Goal: Information Seeking & Learning: Learn about a topic

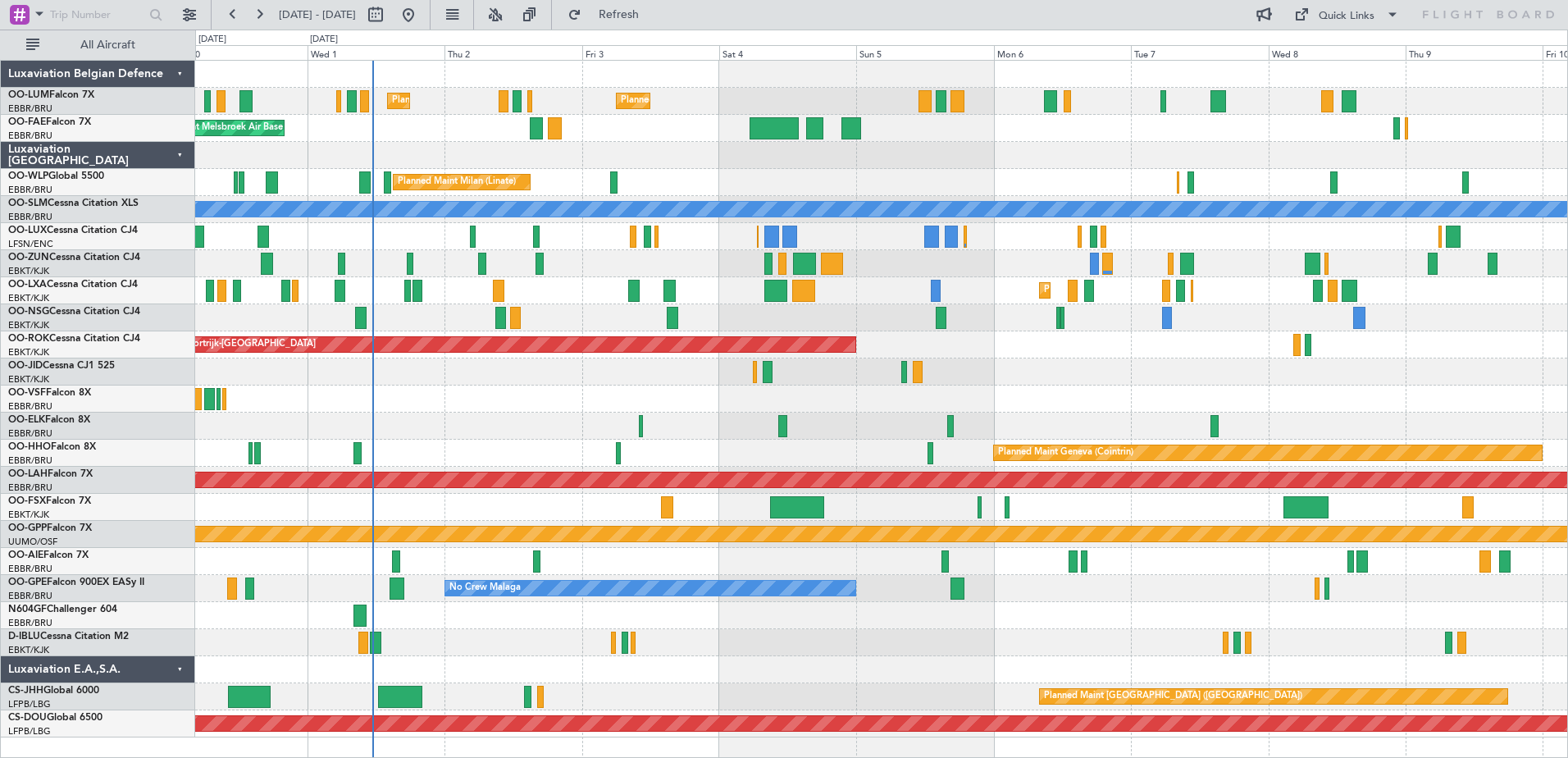
click at [482, 288] on div "Planned Maint [GEOGRAPHIC_DATA] ([GEOGRAPHIC_DATA] National) Planned Maint [GEO…" at bounding box center [881, 398] width 1372 height 676
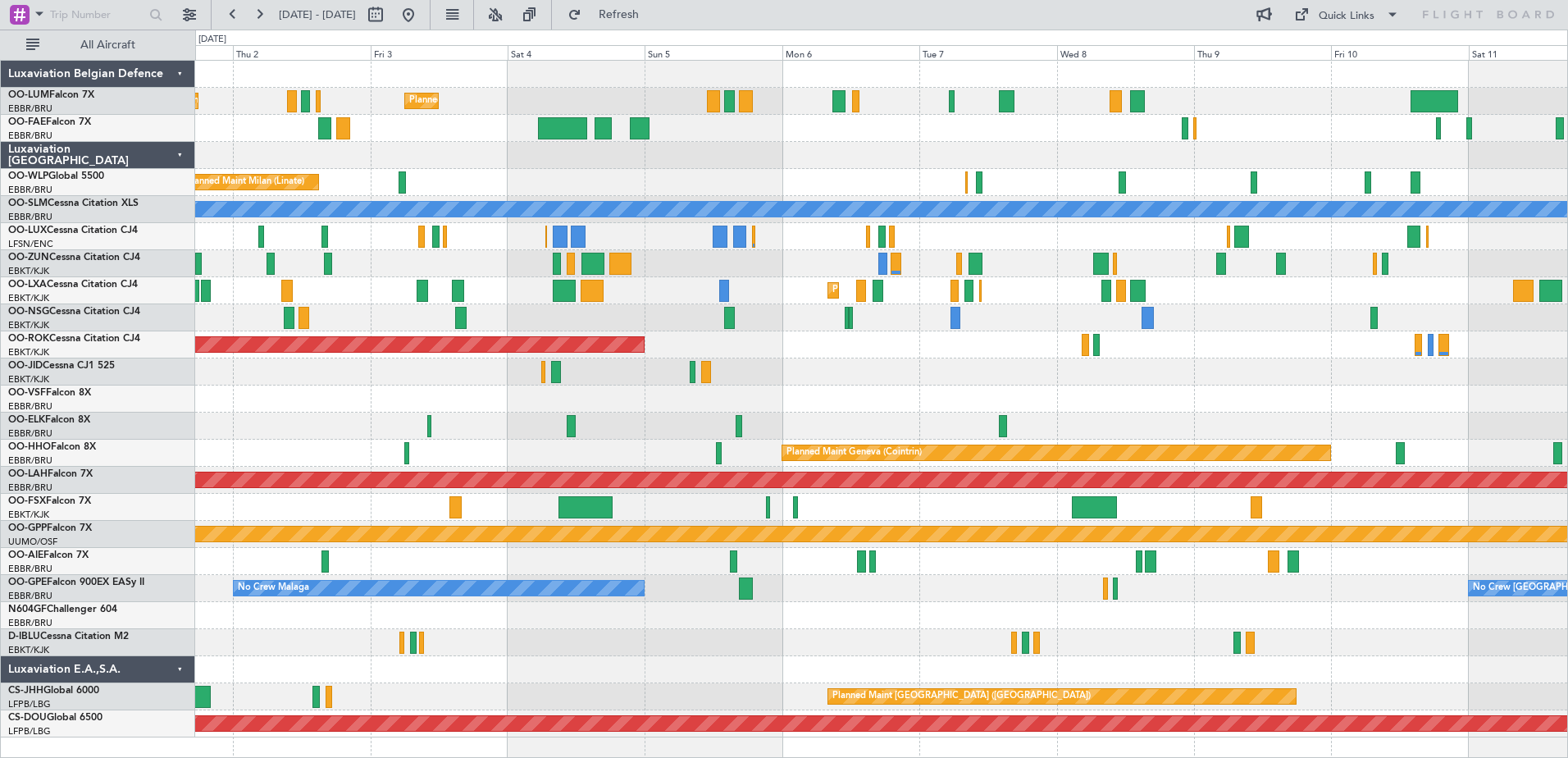
click at [411, 283] on div "Planned Maint [GEOGRAPHIC_DATA] ([GEOGRAPHIC_DATA] National) Planned Maint [GEO…" at bounding box center [881, 398] width 1372 height 676
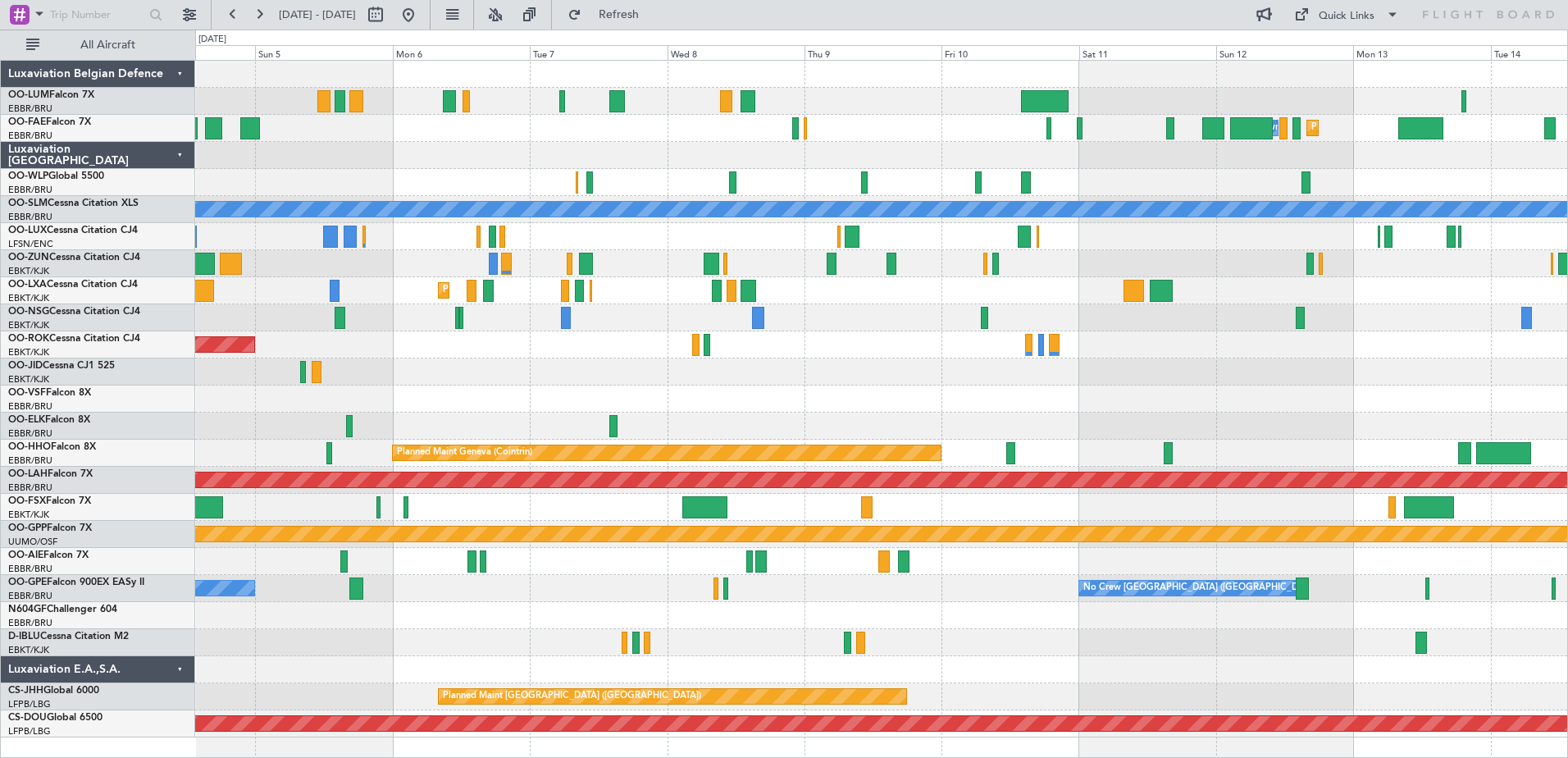
click at [609, 191] on div "Planned Maint Milan (Linate)" at bounding box center [881, 182] width 1372 height 27
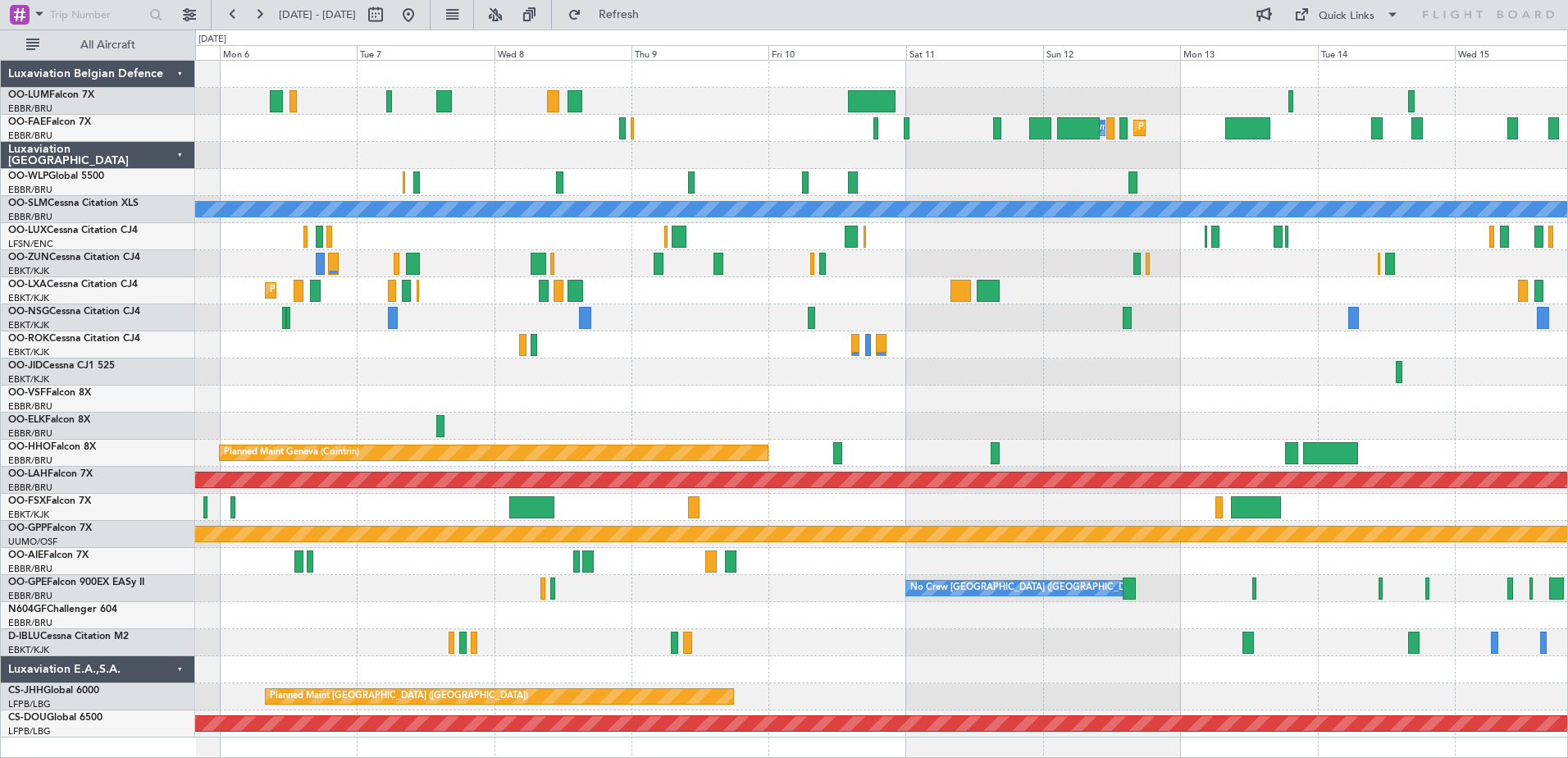
click at [596, 198] on div "Planned Maint [GEOGRAPHIC_DATA] ([GEOGRAPHIC_DATA] National) Planned Maint [GEO…" at bounding box center [881, 398] width 1372 height 676
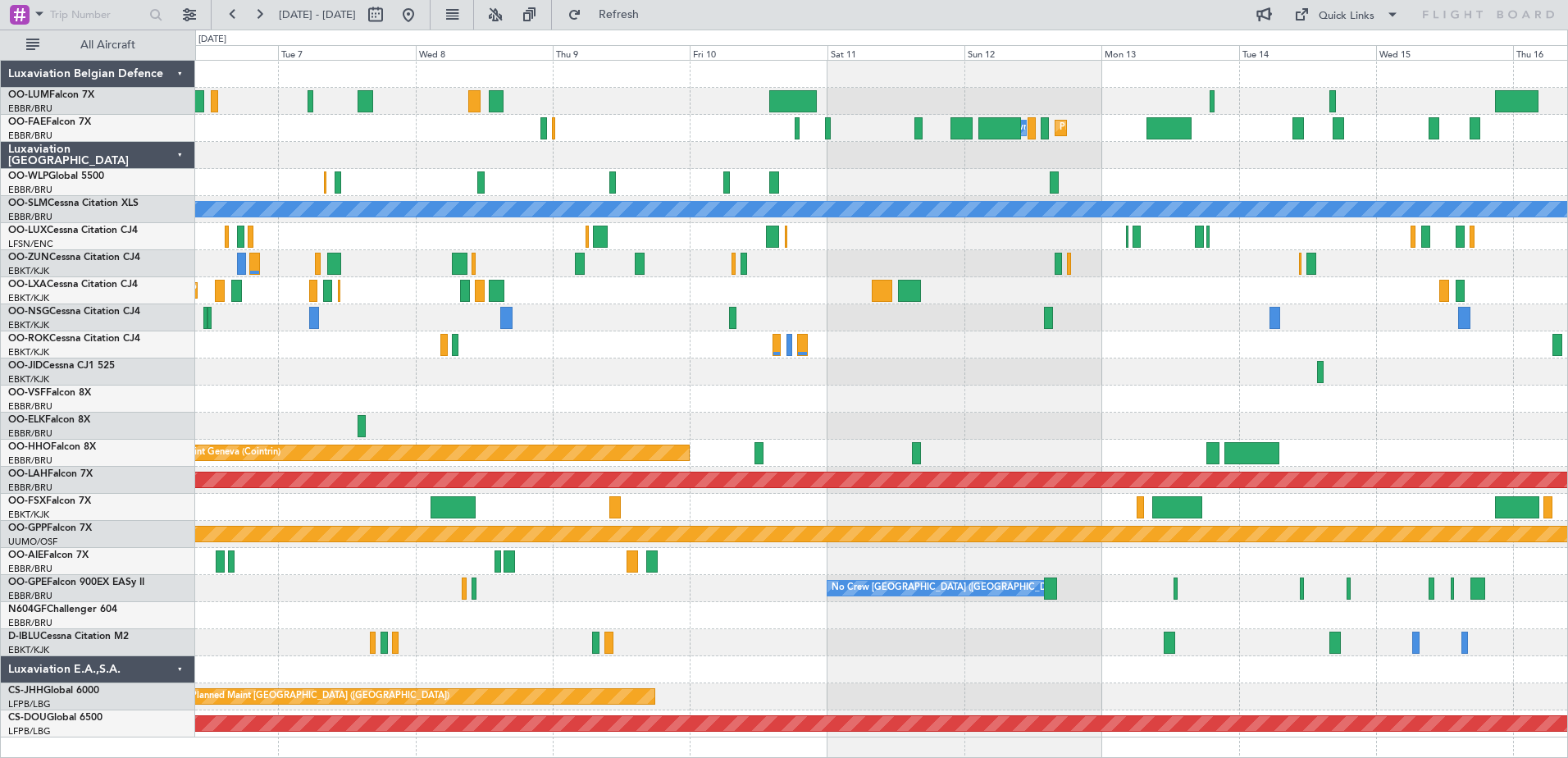
click at [831, 208] on div "Planned Maint Melsbroek Air Base Owner [GEOGRAPHIC_DATA] Planned Maint [GEOGRAP…" at bounding box center [881, 398] width 1372 height 676
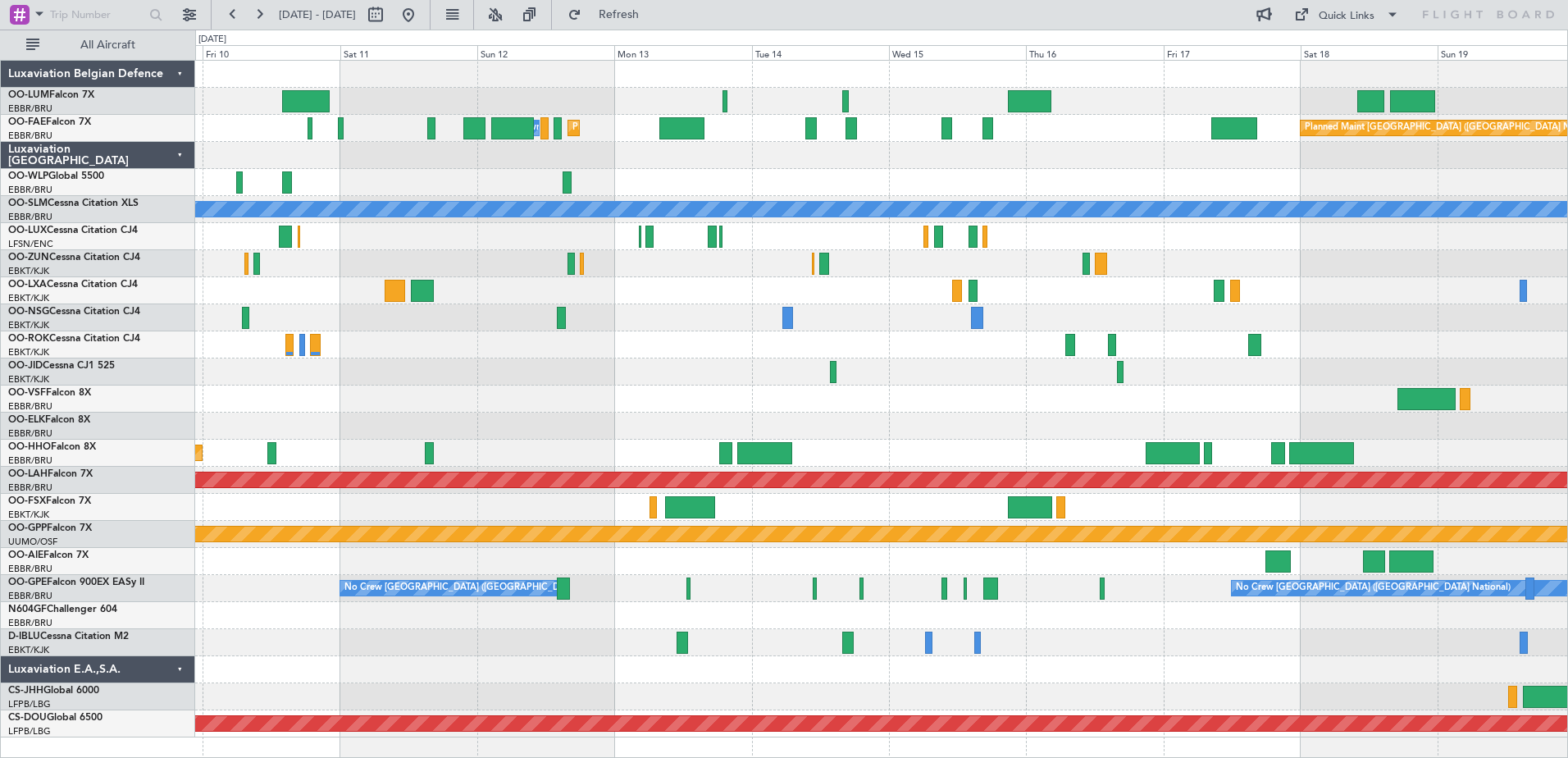
click at [526, 219] on div "Planned Maint Melsbroek Air Base Owner [GEOGRAPHIC_DATA] Planned Maint [GEOGRAP…" at bounding box center [881, 398] width 1372 height 676
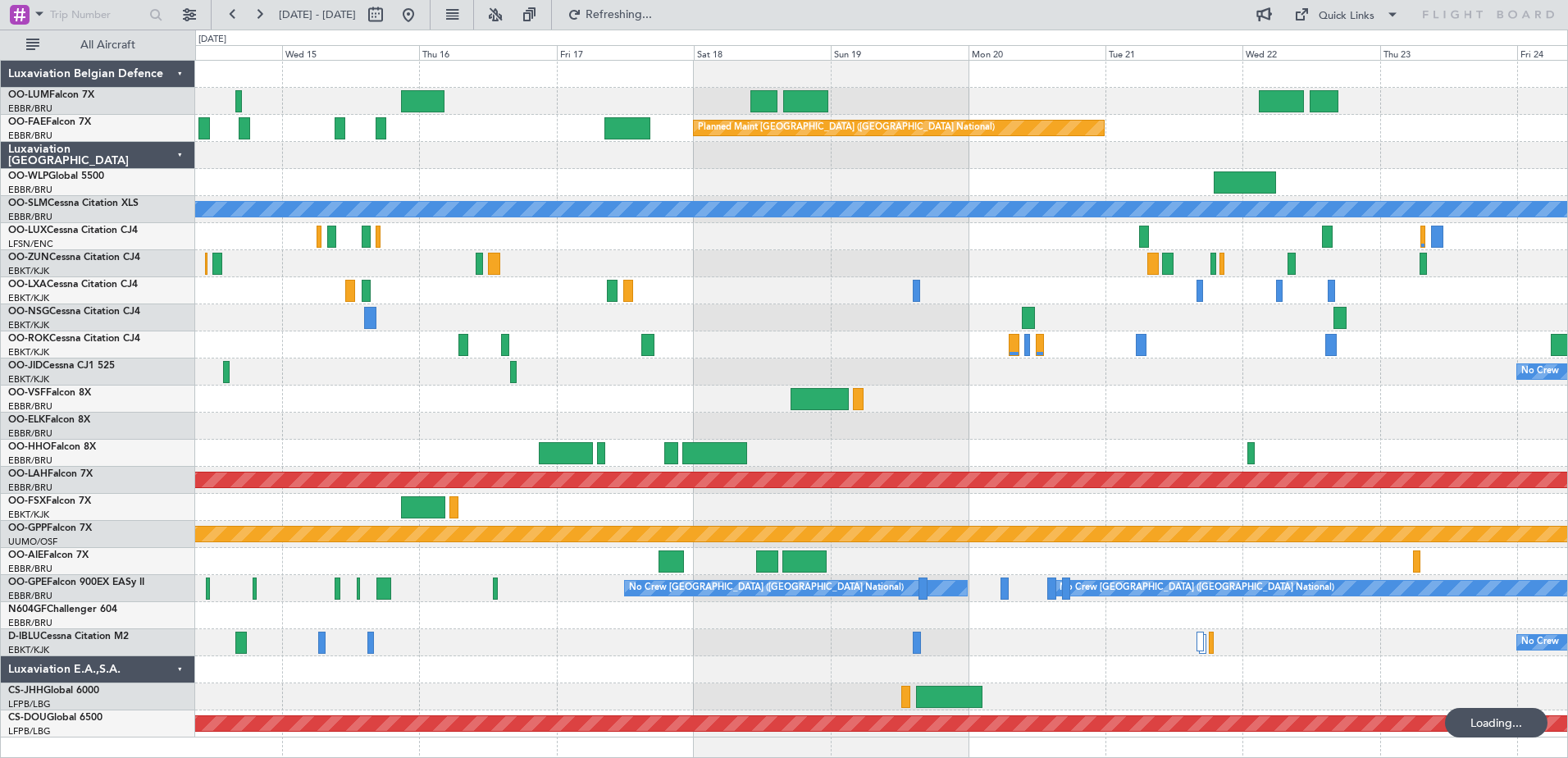
click at [899, 117] on div "Owner Melsbroek Air Base Owner [GEOGRAPHIC_DATA] Planned Maint [GEOGRAPHIC_DATA…" at bounding box center [881, 398] width 1372 height 676
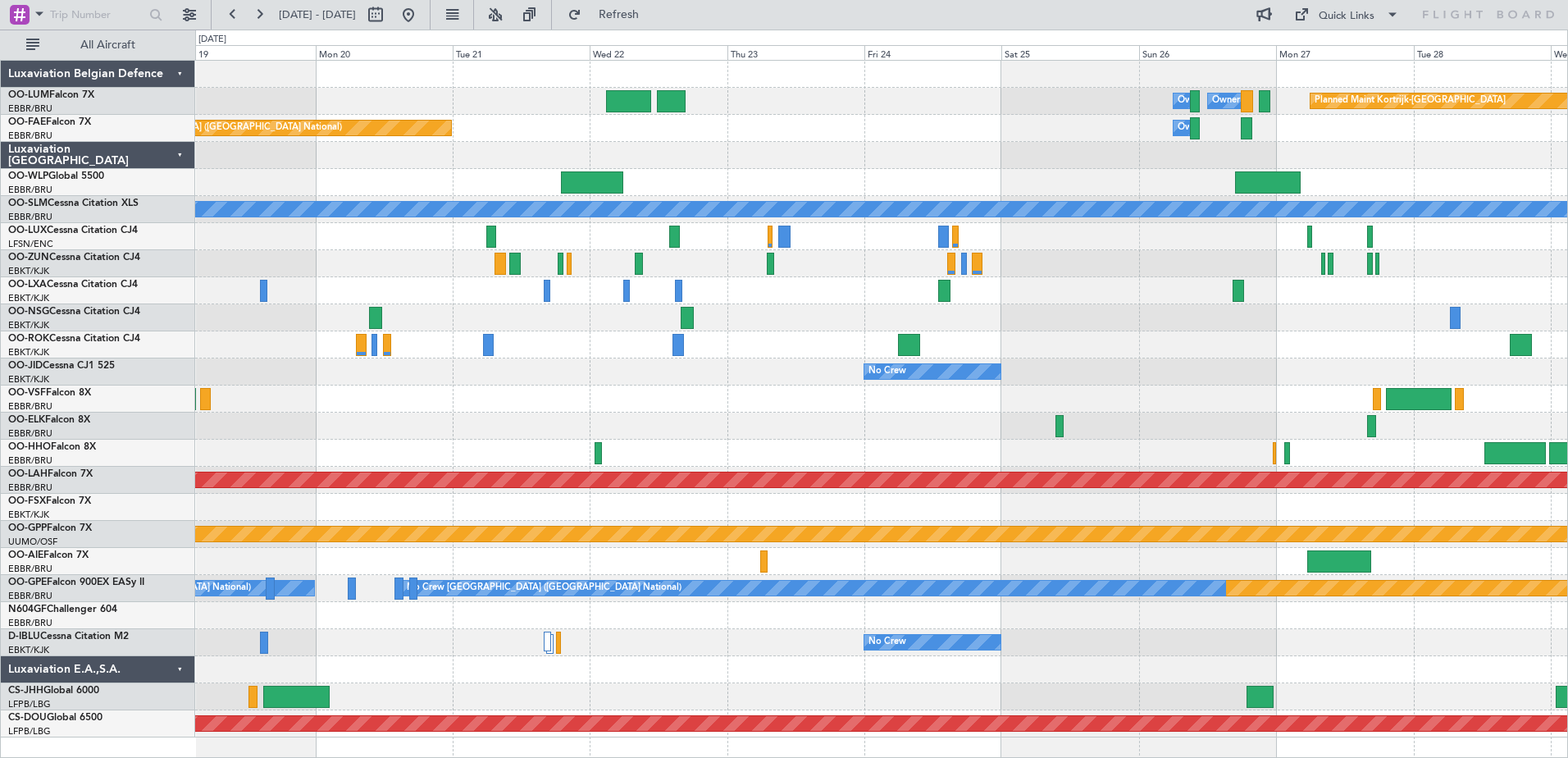
click at [680, 186] on div "Owner Melsbroek Air Base Owner [GEOGRAPHIC_DATA] Planned Maint [GEOGRAPHIC_DATA…" at bounding box center [881, 398] width 1372 height 676
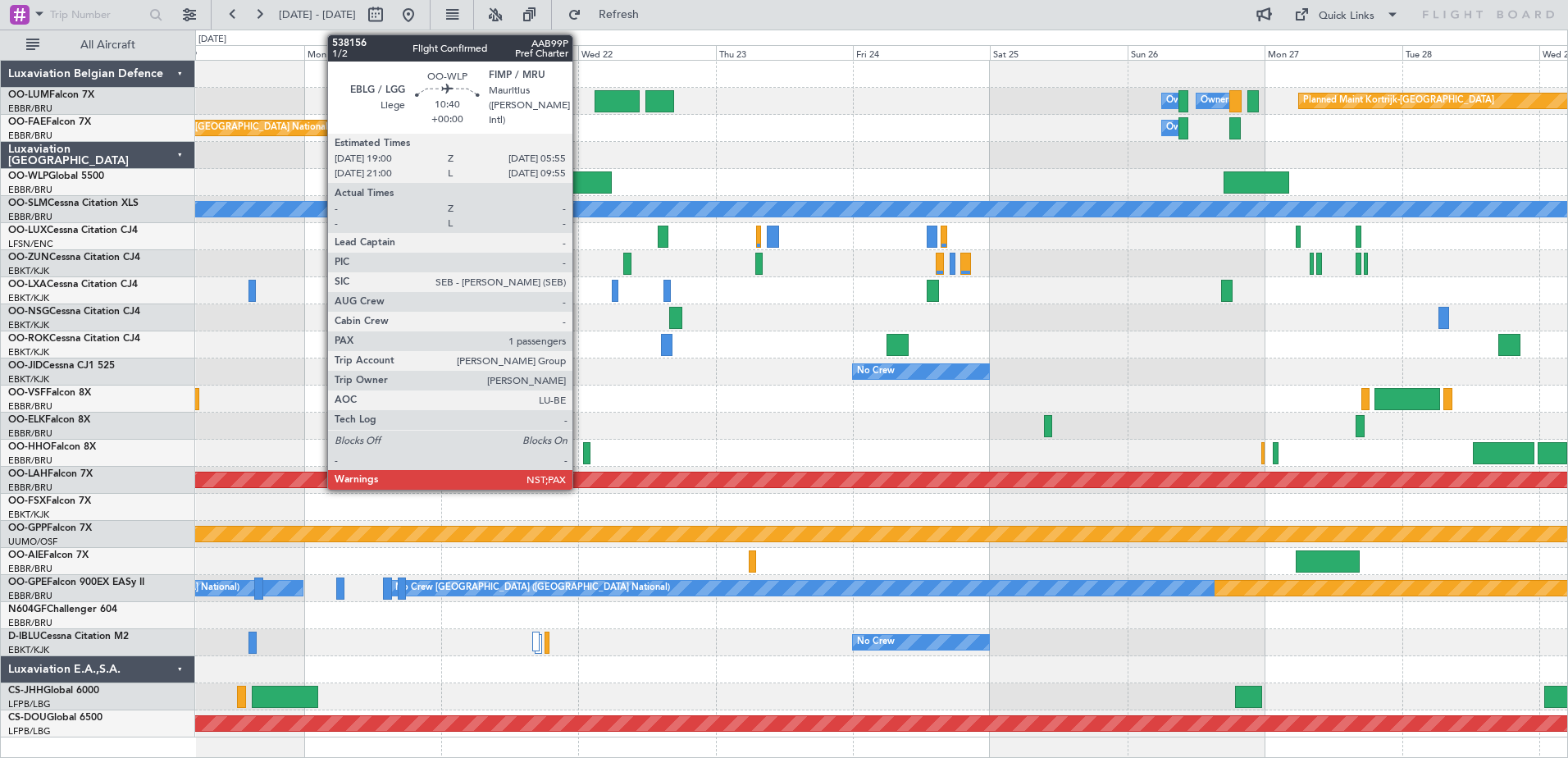
click at [580, 184] on div at bounding box center [581, 182] width 63 height 22
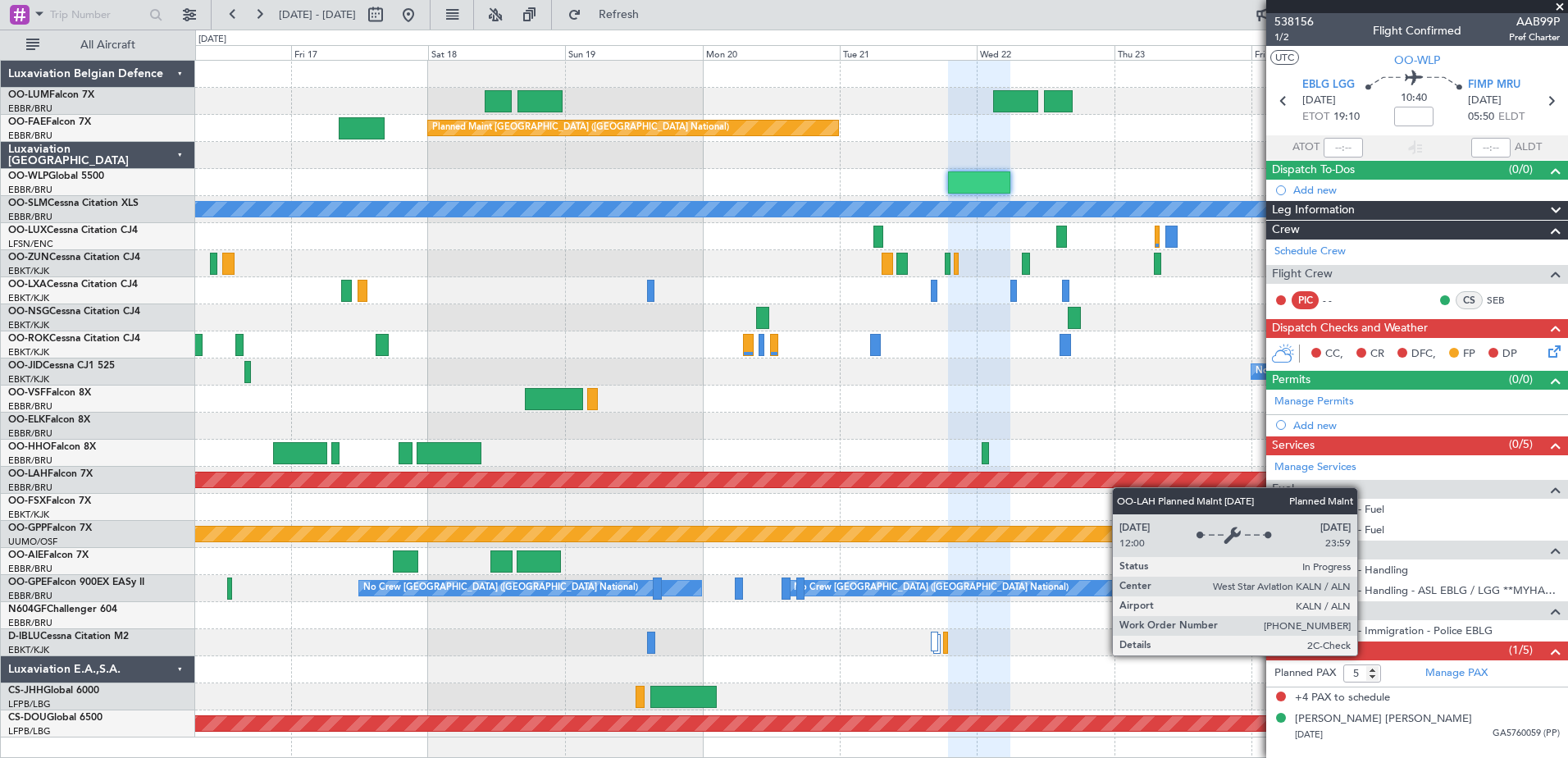
click at [1312, 528] on fb-app "[DATE] - [DATE] Refresh Quick Links All Aircraft Owner [GEOGRAPHIC_DATA] Owner …" at bounding box center [784, 385] width 1568 height 746
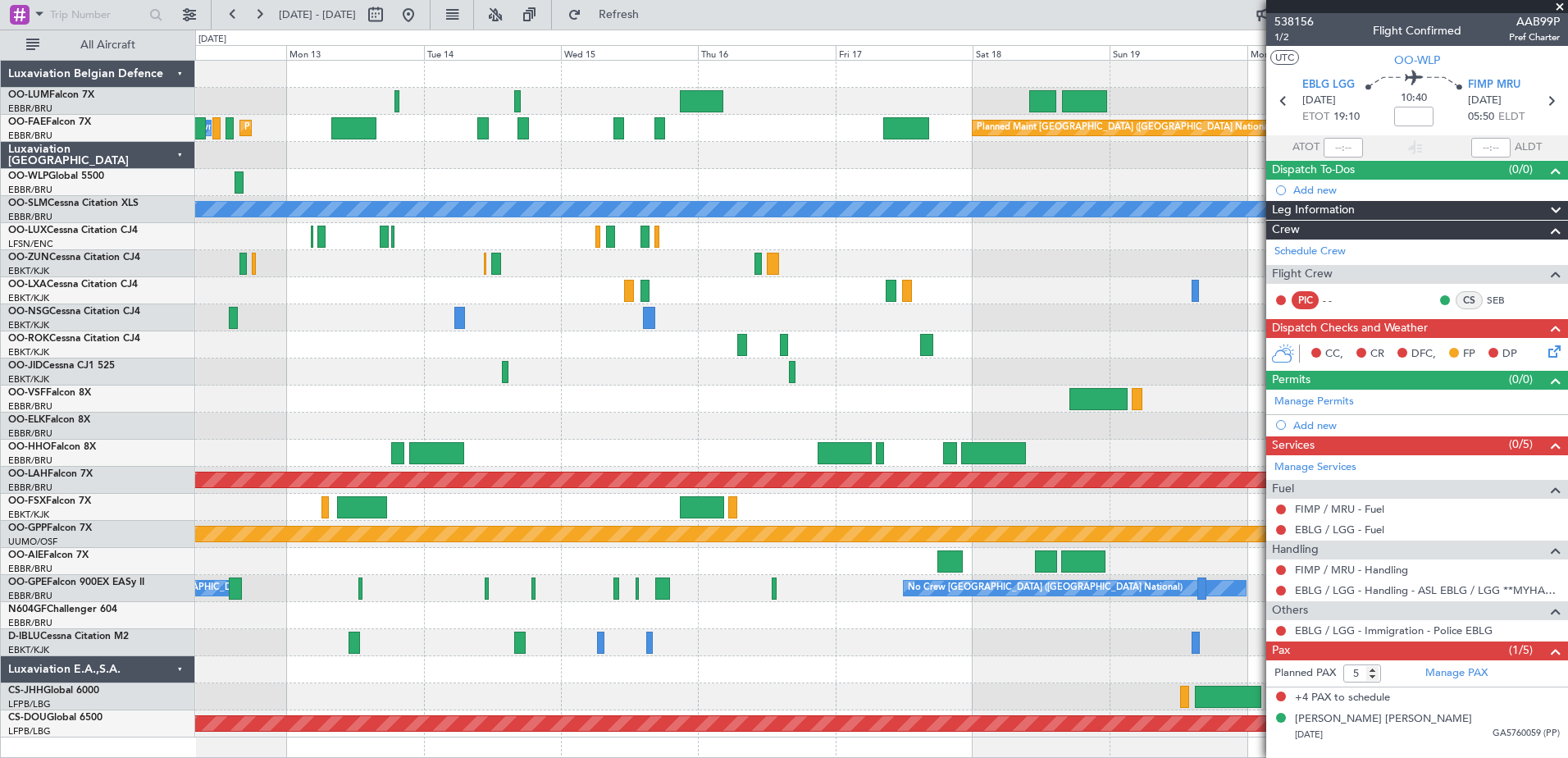
click at [1400, 576] on body "[DATE] - [DATE] Refresh Quick Links All Aircraft Planned Maint [GEOGRAPHIC_DATA…" at bounding box center [784, 379] width 1568 height 758
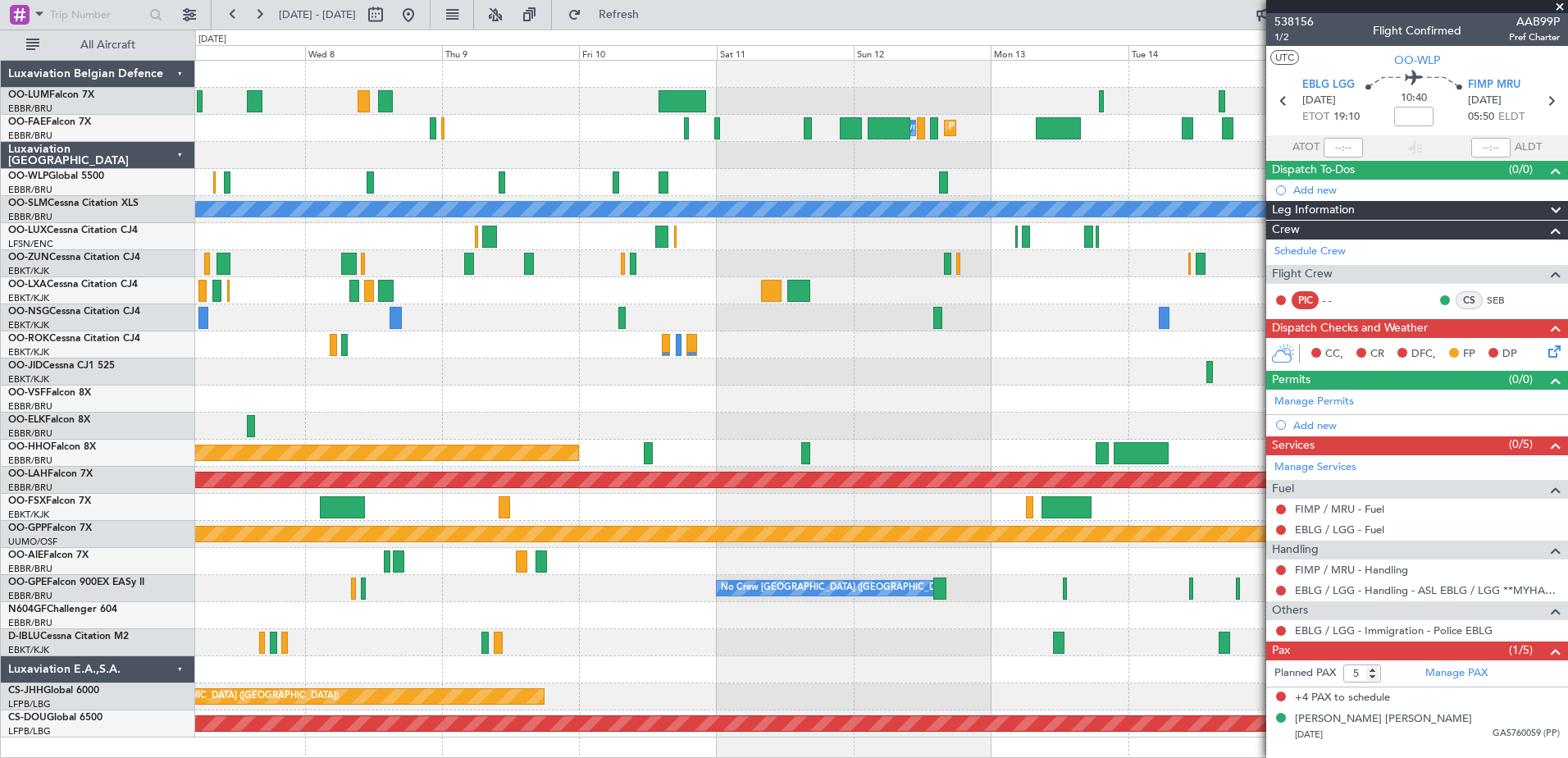
click at [1242, 601] on div "Planned Maint Melsbroek Air Base Owner [GEOGRAPHIC_DATA] Planned Maint [GEOGRAP…" at bounding box center [881, 398] width 1372 height 676
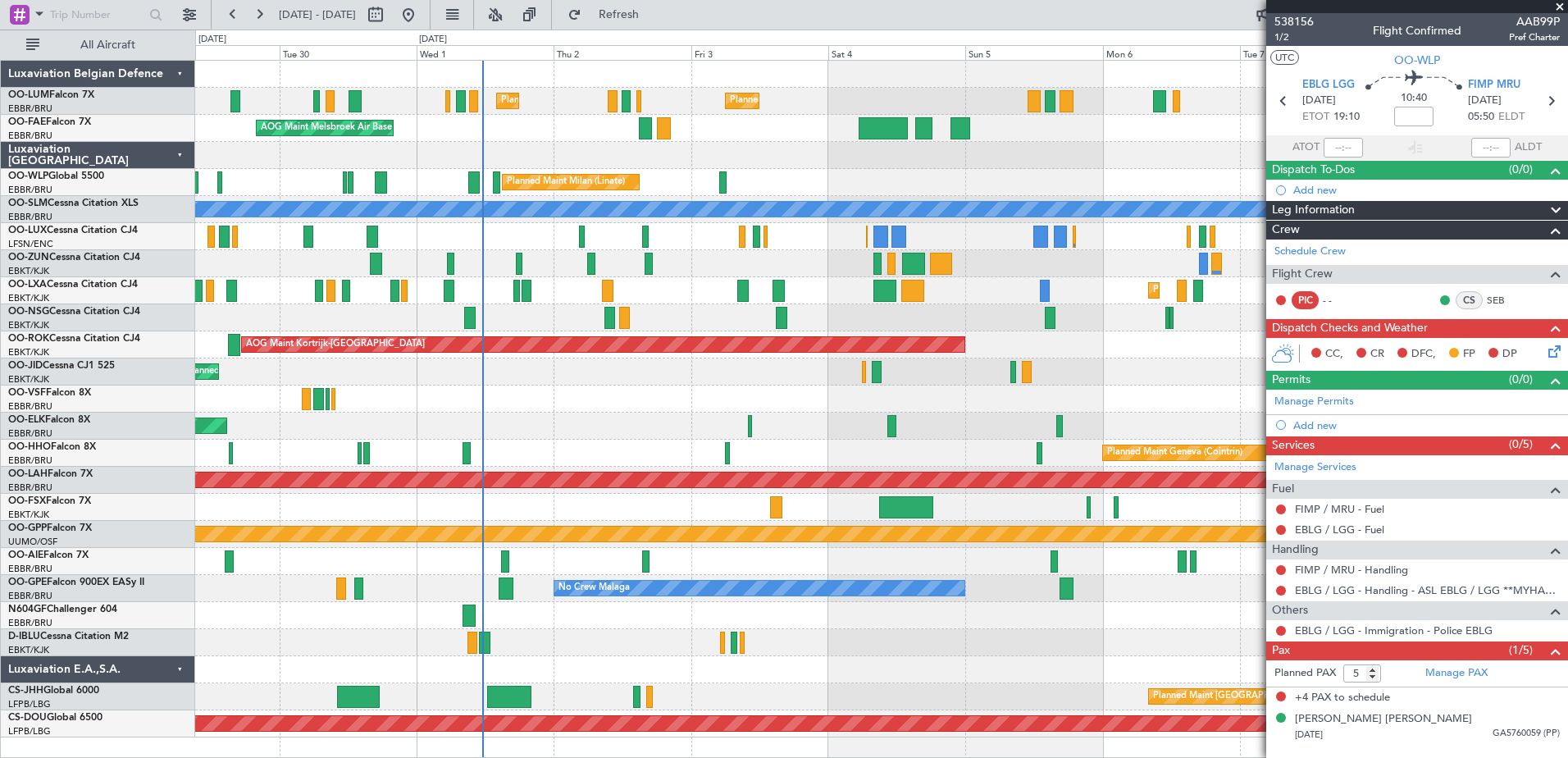
click at [1064, 492] on div "Planned Maint [GEOGRAPHIC_DATA] ([GEOGRAPHIC_DATA] National) Planned Maint [GEO…" at bounding box center [881, 398] width 1372 height 676
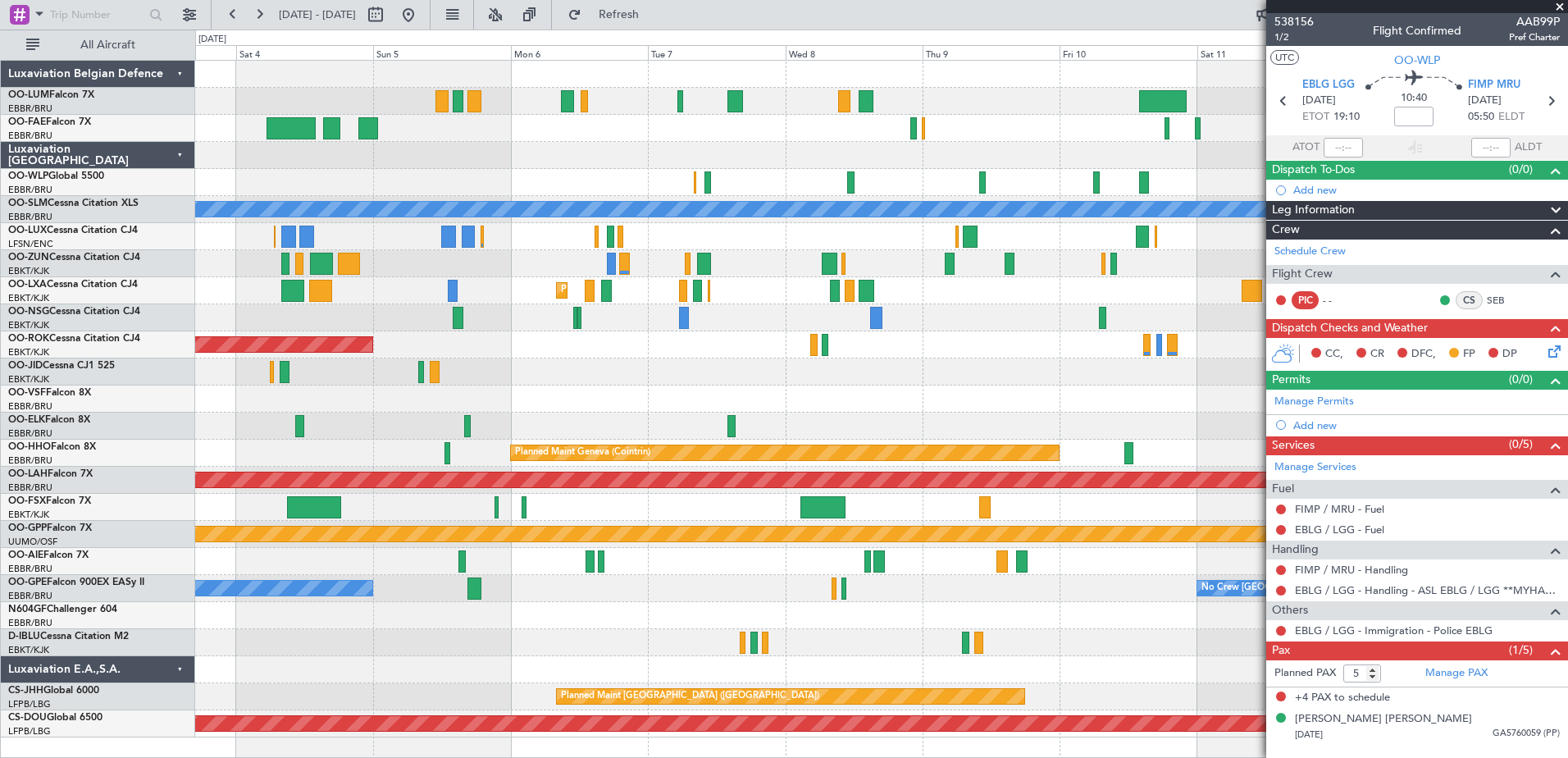
click at [363, 61] on div "Planned Maint [GEOGRAPHIC_DATA] ([GEOGRAPHIC_DATA] National) Planned Maint [GEO…" at bounding box center [881, 398] width 1372 height 676
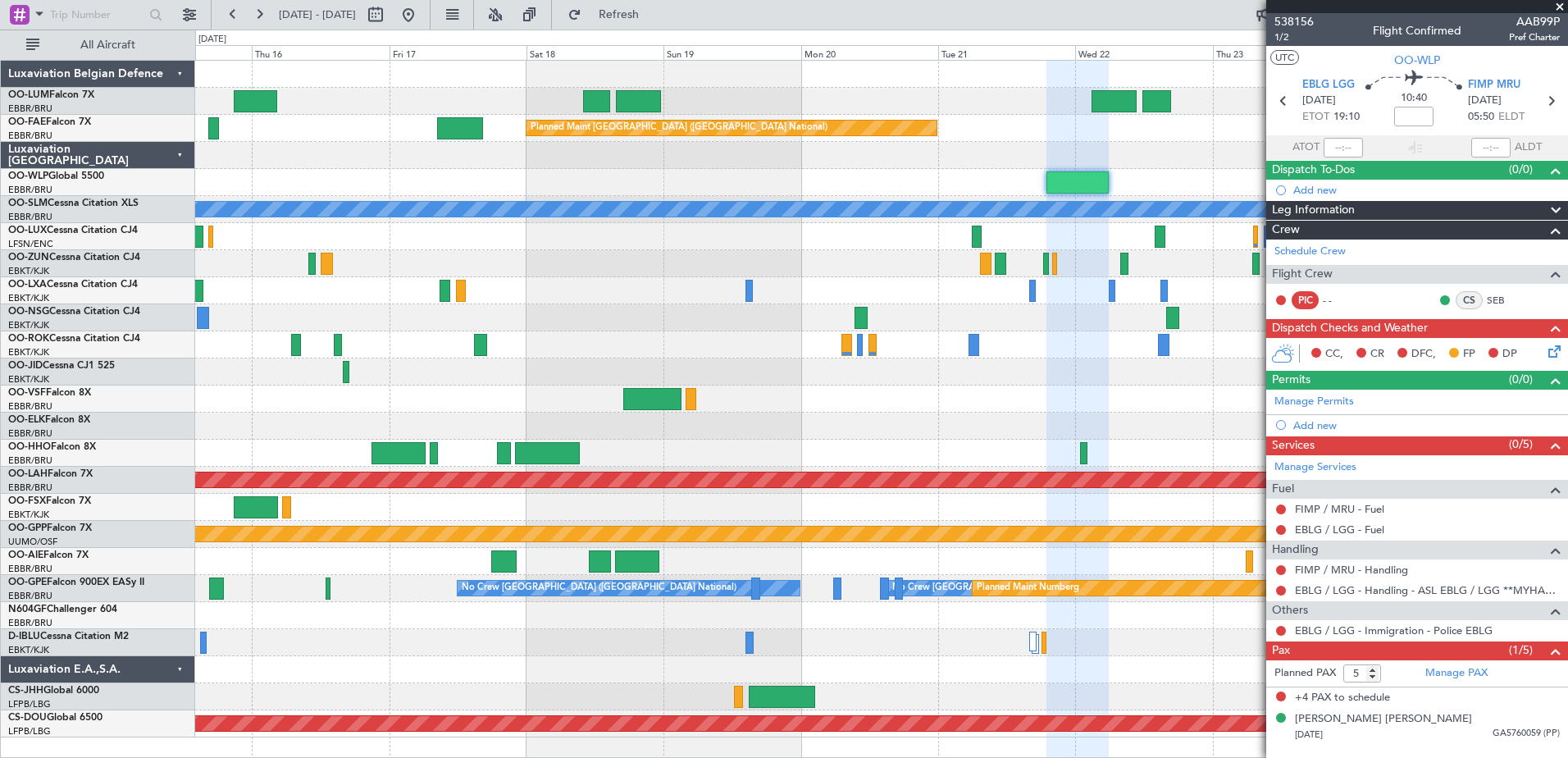
click at [460, 193] on div "Owner Melsbroek Air Base Owner [GEOGRAPHIC_DATA] Planned Maint [GEOGRAPHIC_DATA…" at bounding box center [881, 398] width 1372 height 676
click at [1556, 5] on span at bounding box center [1559, 7] width 17 height 15
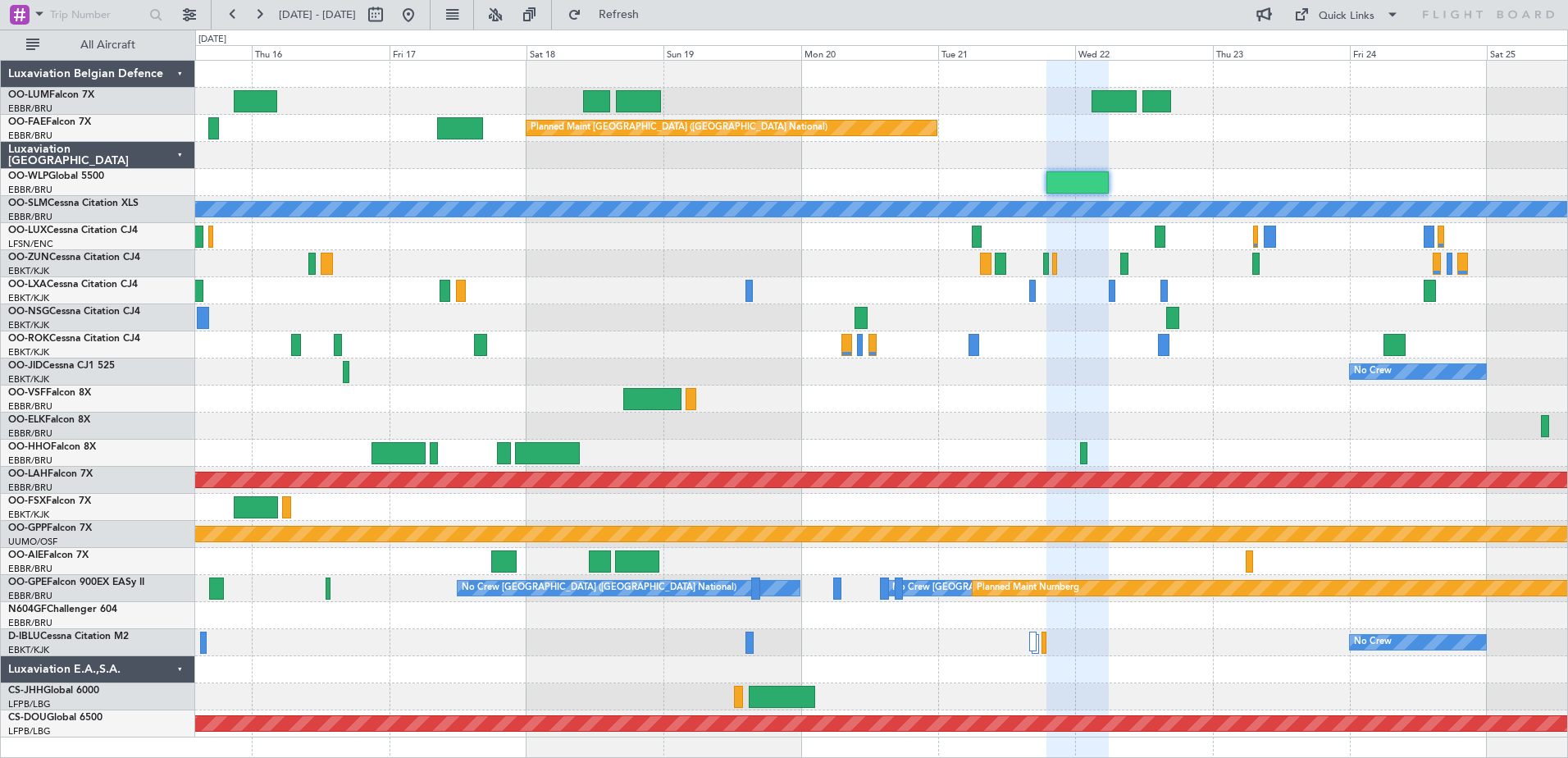
type input "0"
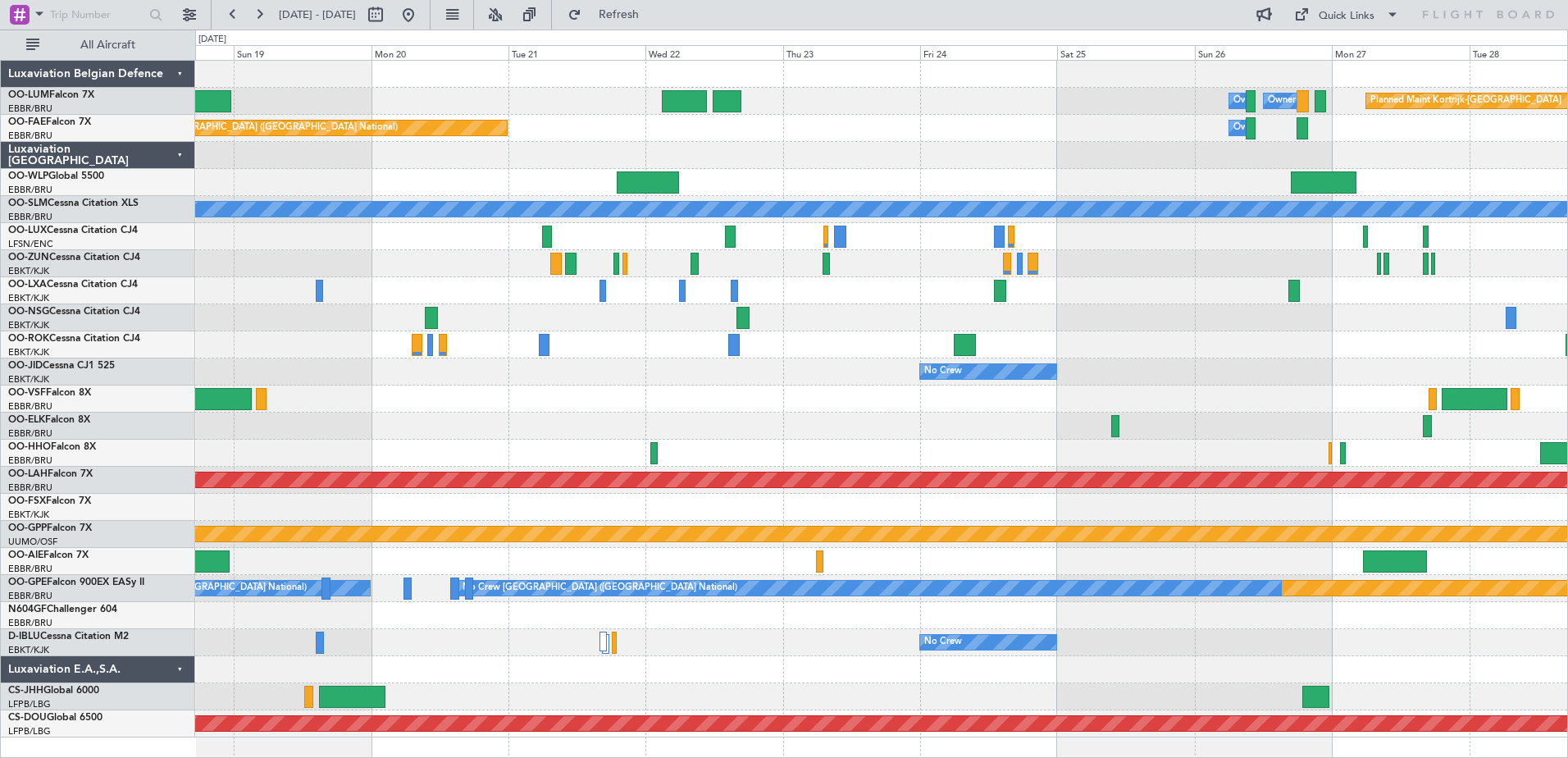
click at [923, 153] on div "Owner Melsbroek Air Base Owner [GEOGRAPHIC_DATA] Planned Maint [GEOGRAPHIC_DATA…" at bounding box center [881, 398] width 1372 height 676
click at [421, 23] on button at bounding box center [408, 15] width 26 height 26
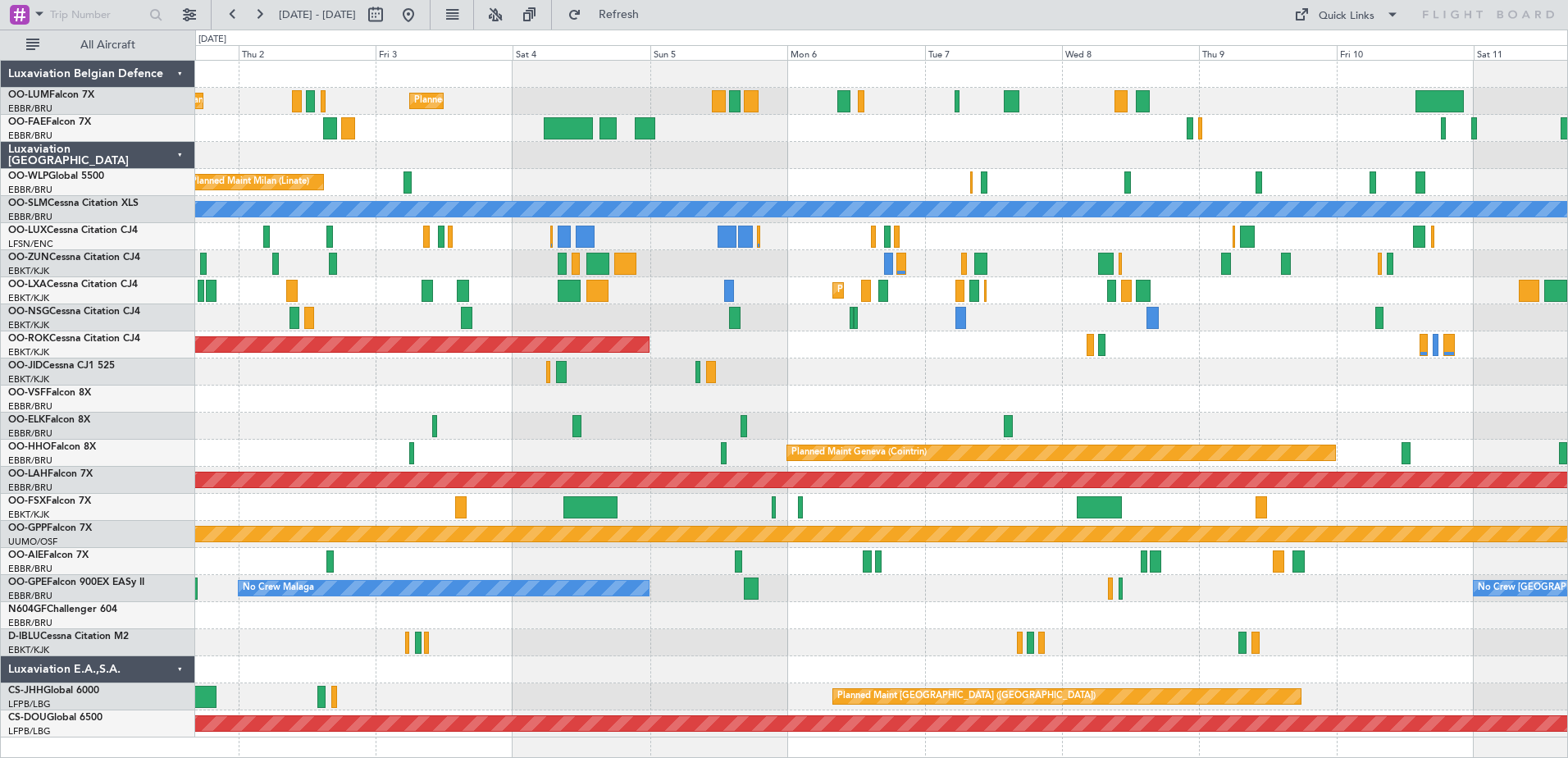
click at [249, 269] on div "Planned Maint [GEOGRAPHIC_DATA] ([GEOGRAPHIC_DATA] National) Planned Maint [GEO…" at bounding box center [881, 398] width 1372 height 676
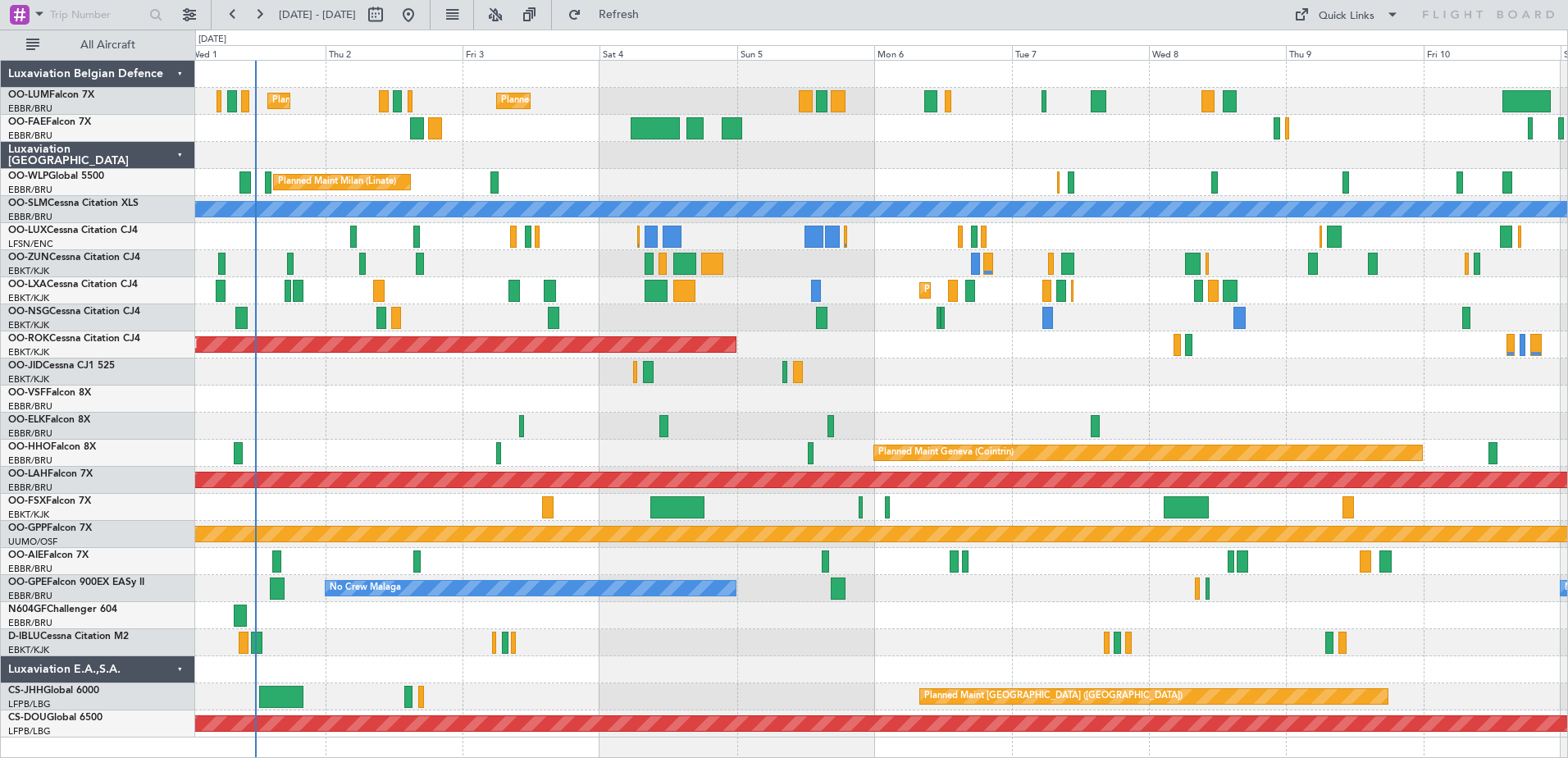
click at [1049, 429] on div "Planned Maint Brussels (Brussels National) Planned Maint Brussels (Brussels Nat…" at bounding box center [881, 398] width 1372 height 676
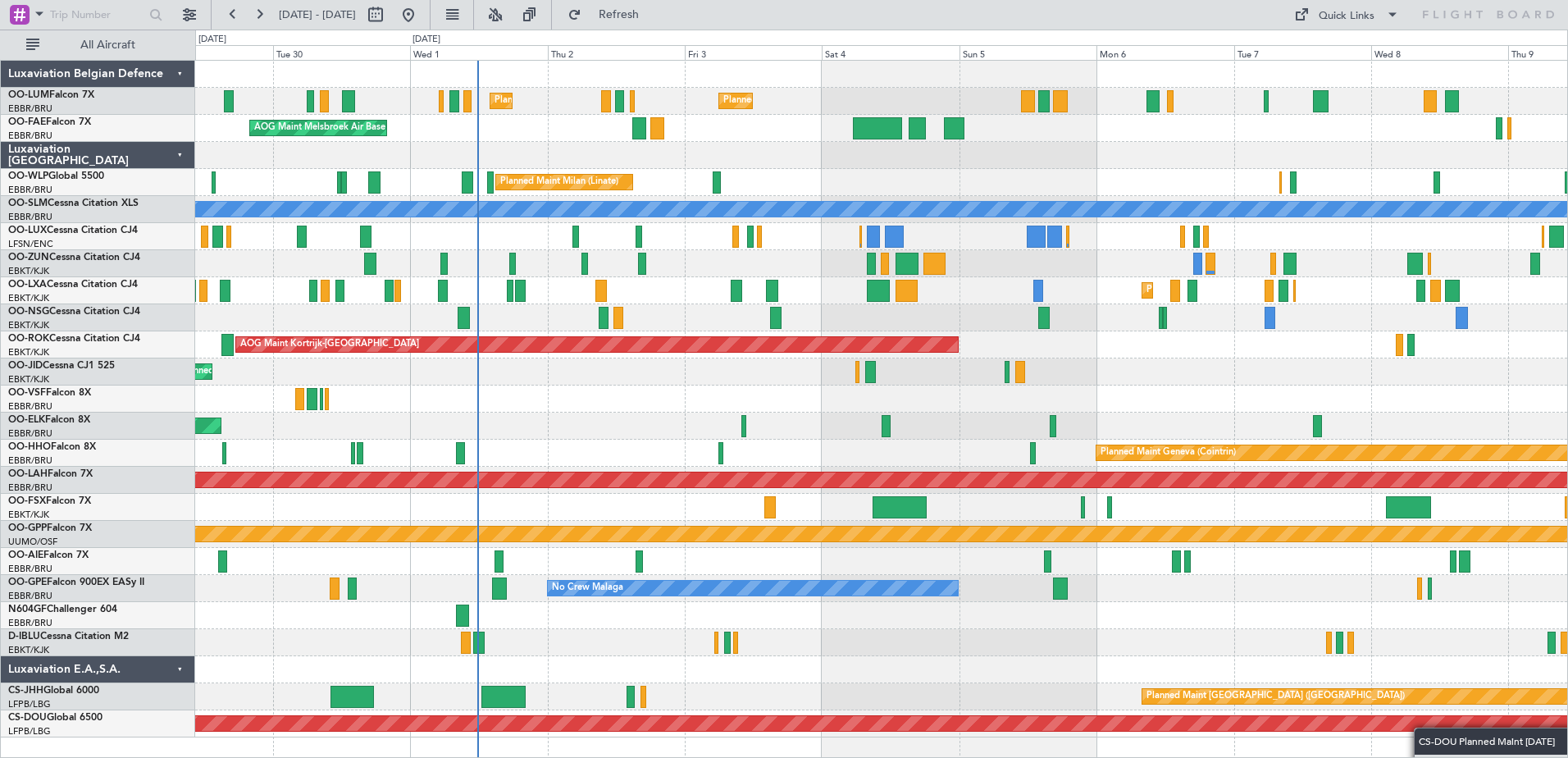
click at [1421, 727] on div "Planned Maint Brussels (Brussels National) Planned Maint Brussels (Brussels Nat…" at bounding box center [881, 398] width 1372 height 676
click at [389, 11] on button at bounding box center [376, 15] width 26 height 26
select select "9"
select select "2025"
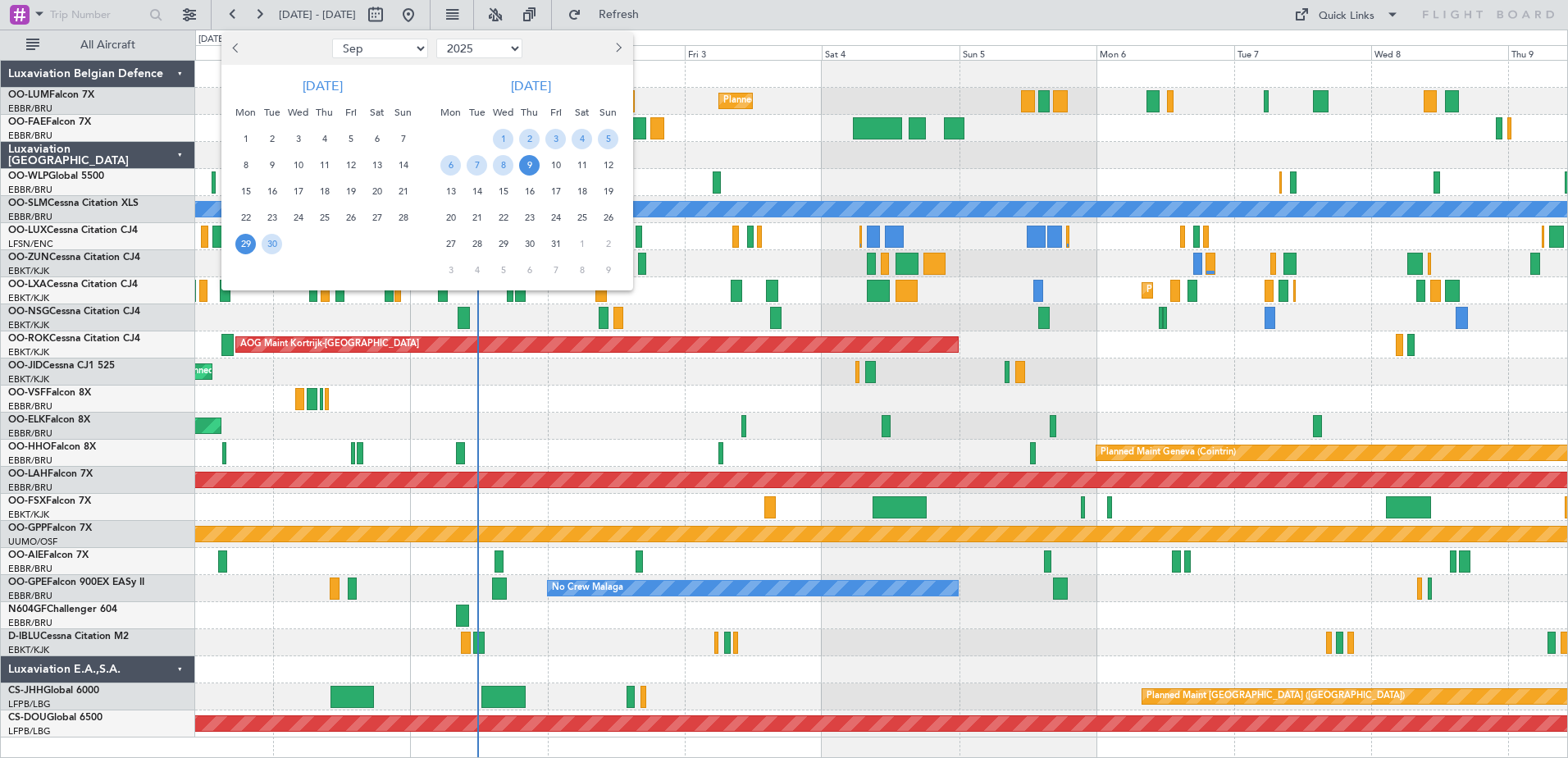
click at [773, 18] on div at bounding box center [784, 379] width 1568 height 758
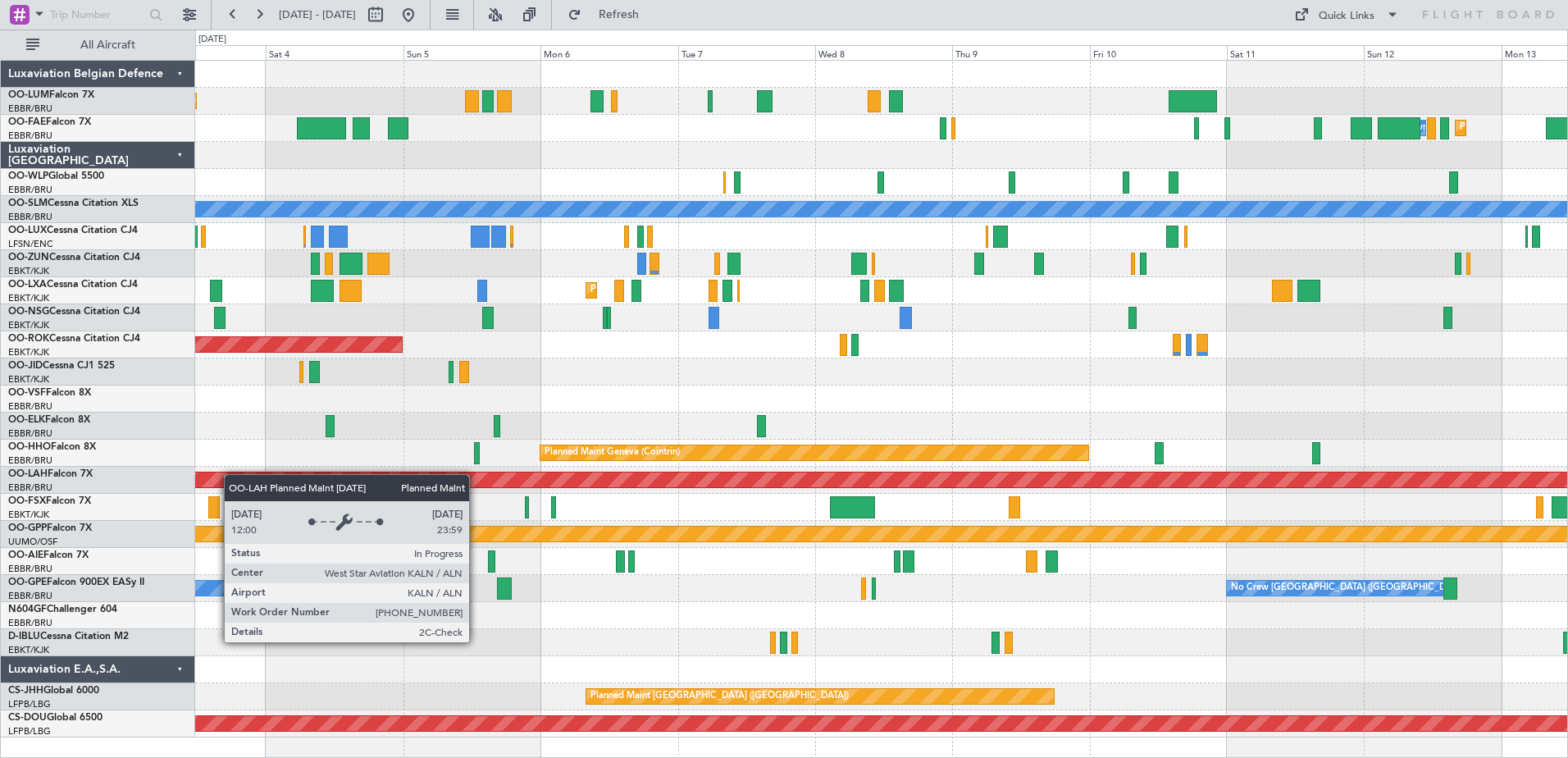
click at [232, 474] on div "Planned Maint [GEOGRAPHIC_DATA] ([GEOGRAPHIC_DATA] National) Planned Maint [GEO…" at bounding box center [881, 398] width 1372 height 676
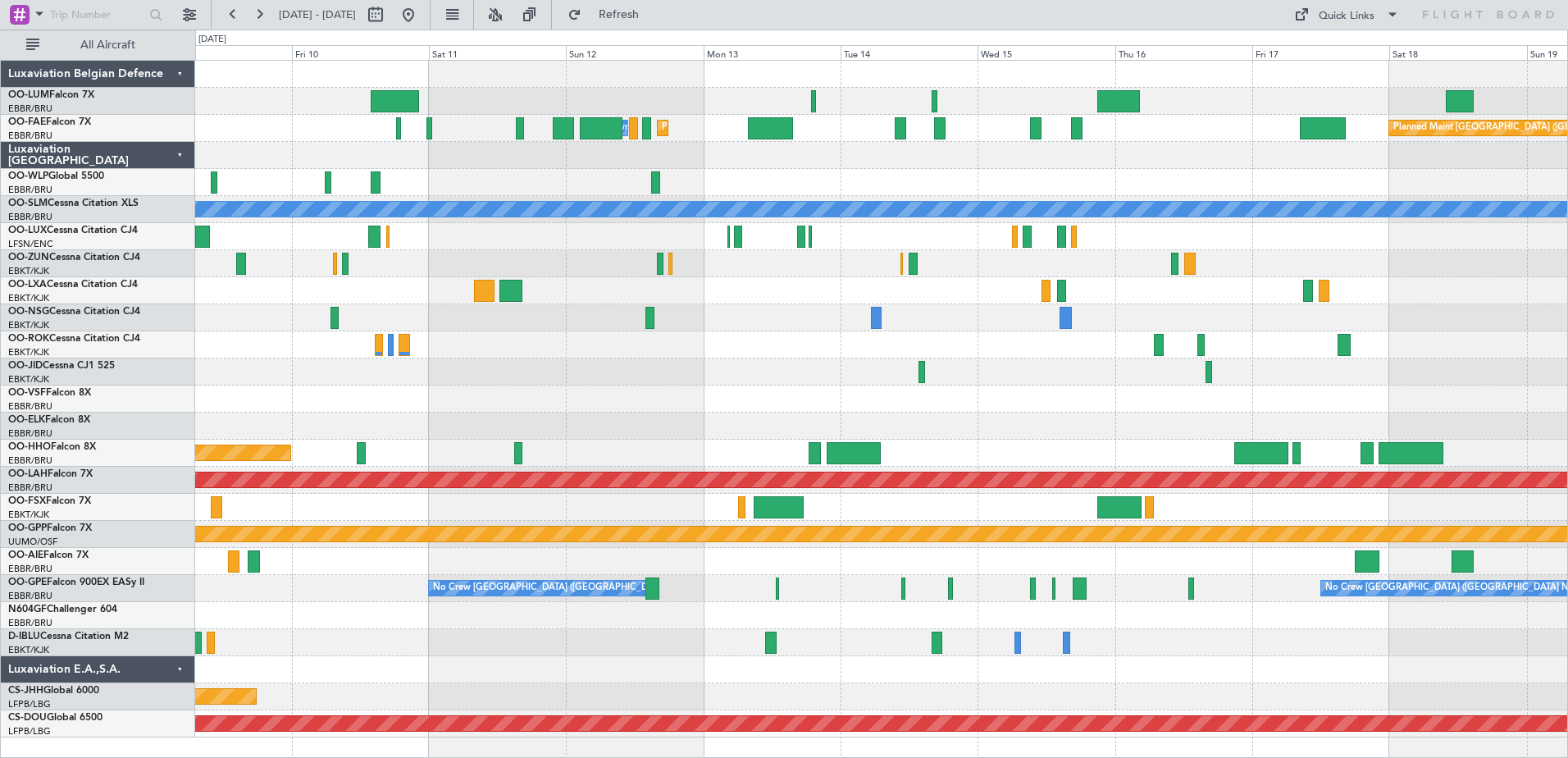
click at [398, 305] on div "Owner Melsbroek Air Base Planned Maint Melsbroek Air Base Planned Maint Brussel…" at bounding box center [881, 398] width 1372 height 676
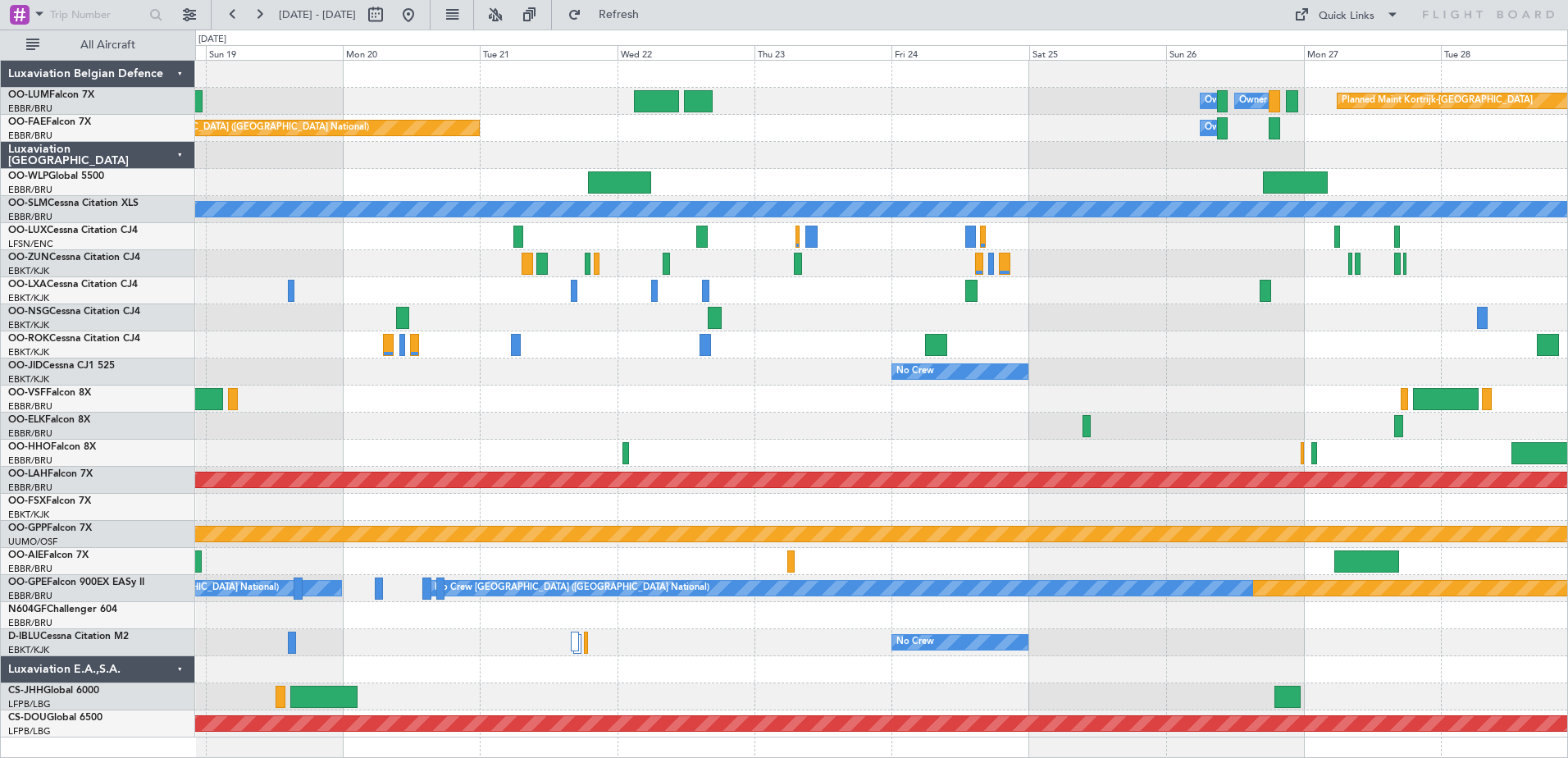
click at [449, 448] on div "Planned Maint Kortrijk-Wevelgem Owner Melsbroek Air Base Owner Melsbroek Air Ba…" at bounding box center [881, 398] width 1372 height 676
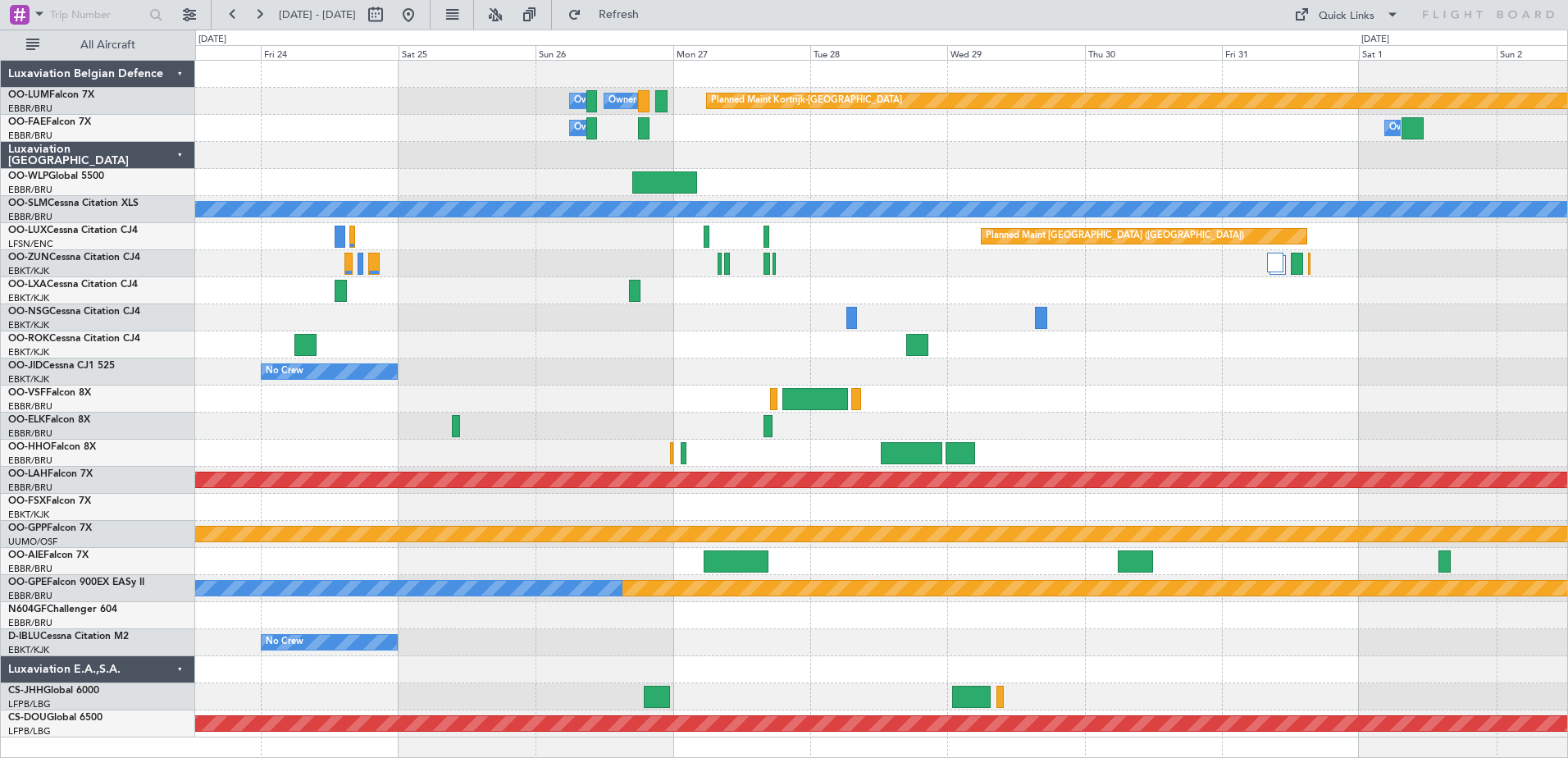
click at [755, 404] on div "Planned Maint Kortrijk-Wevelgem Owner Melsbroek Air Base Owner Melsbroek Air Ba…" at bounding box center [881, 398] width 1372 height 676
click at [421, 15] on button at bounding box center [408, 15] width 26 height 26
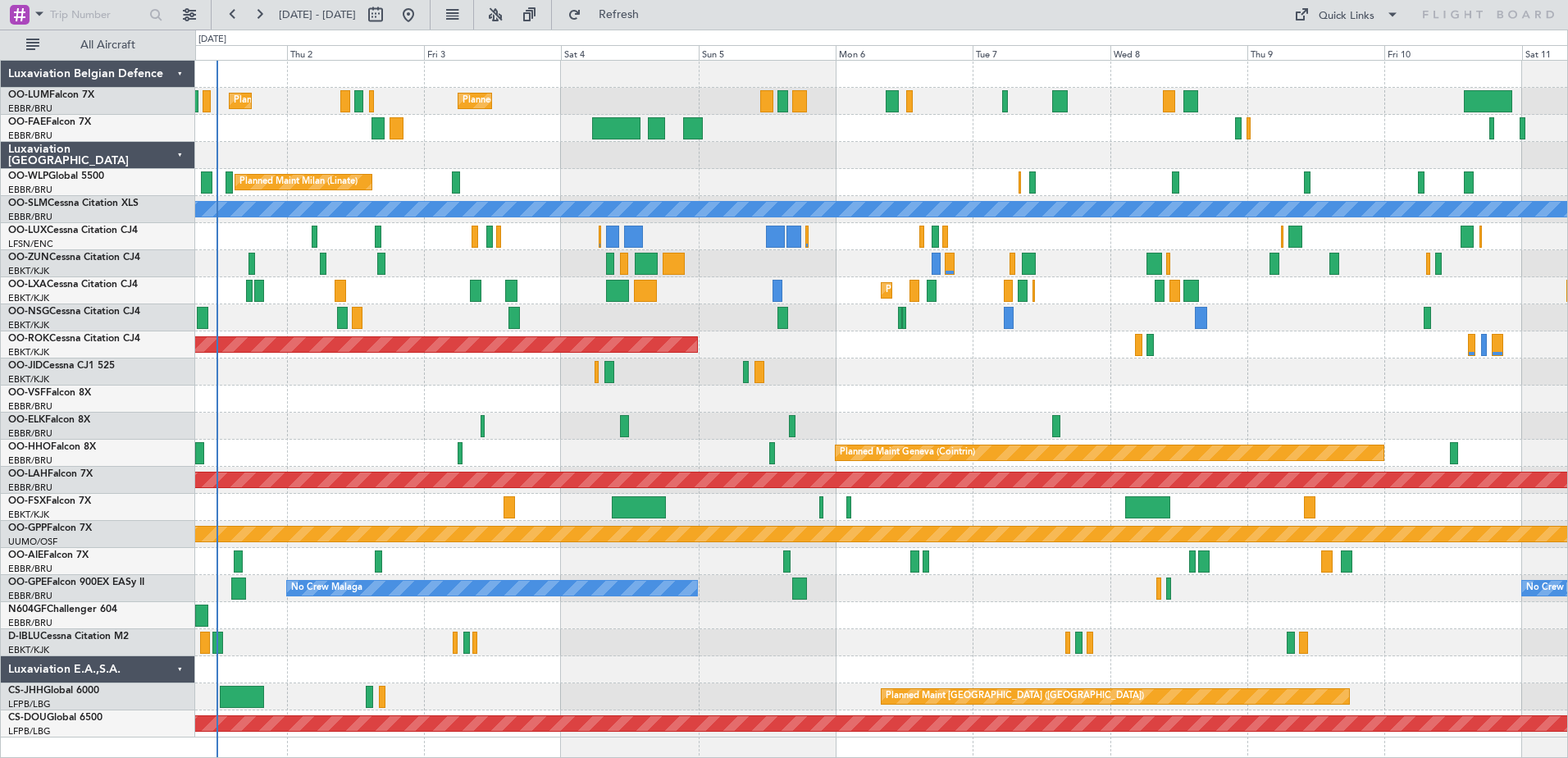
click at [624, 623] on div at bounding box center [881, 615] width 1372 height 27
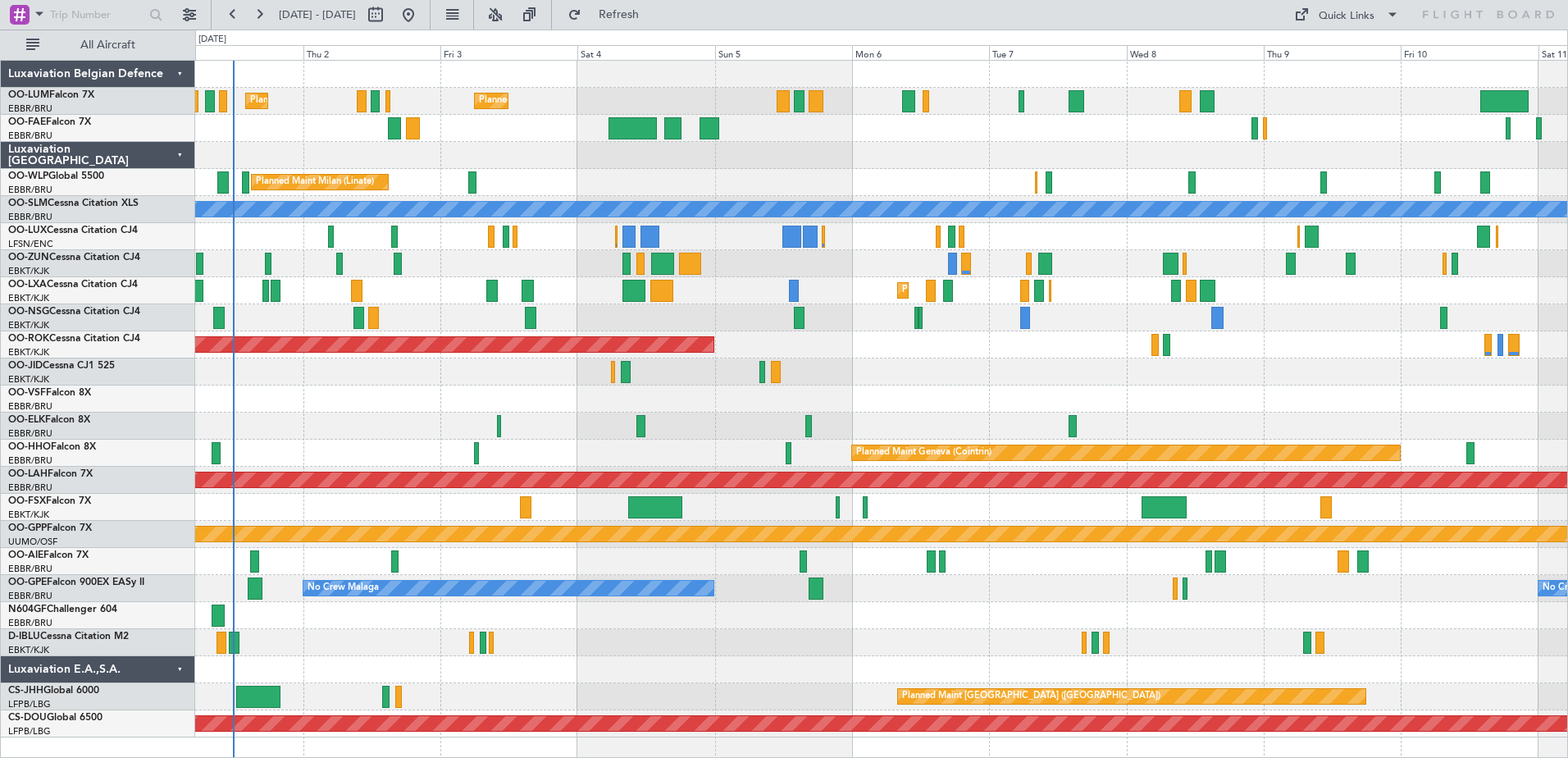
click at [528, 686] on div "Planned Maint Brussels (Brussels National) Planned Maint Brussels (Brussels Nat…" at bounding box center [881, 398] width 1372 height 676
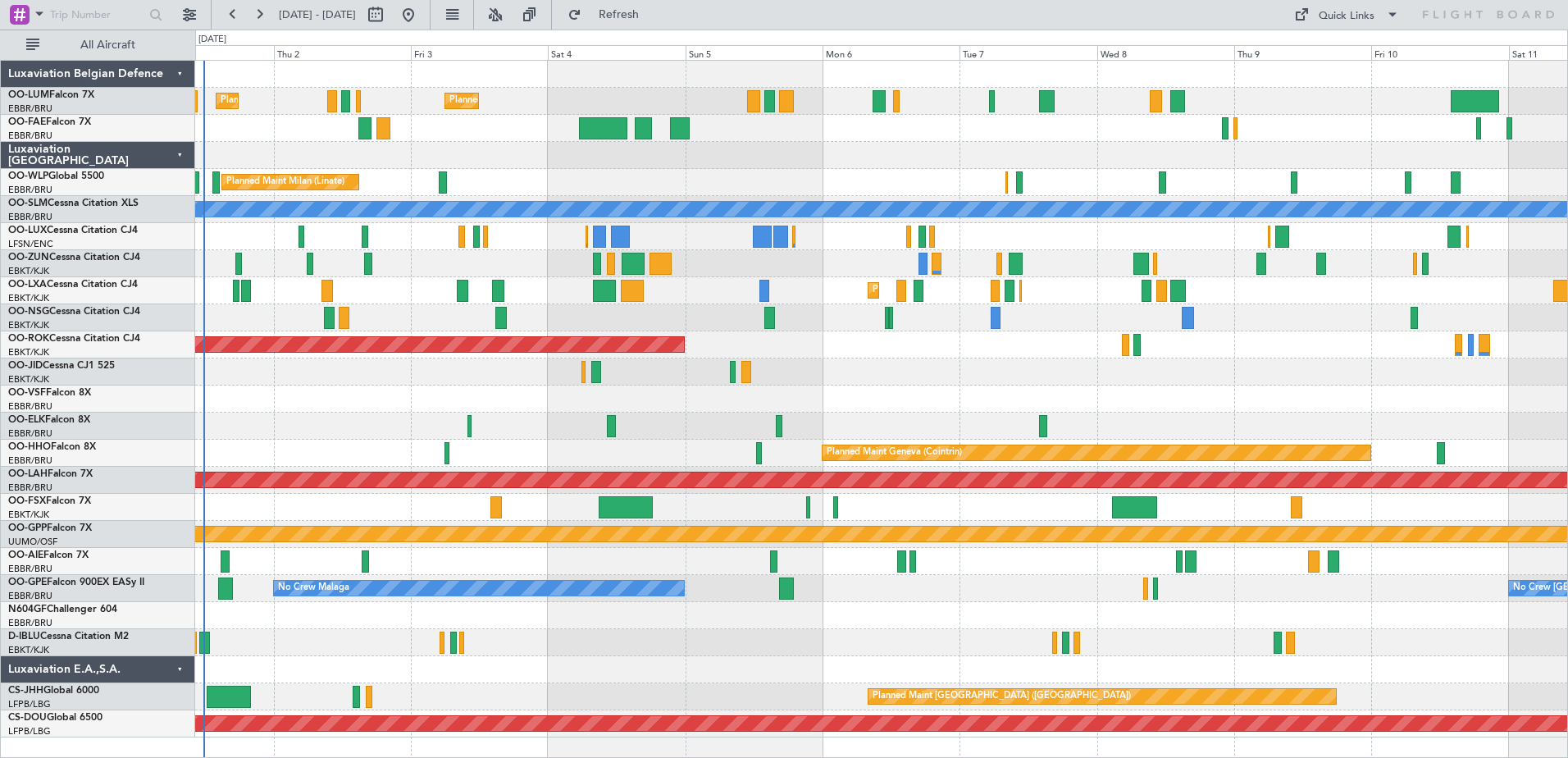
click at [589, 179] on div "Planned Maint Milan (Linate)" at bounding box center [881, 182] width 1372 height 27
